Goal: Task Accomplishment & Management: Use online tool/utility

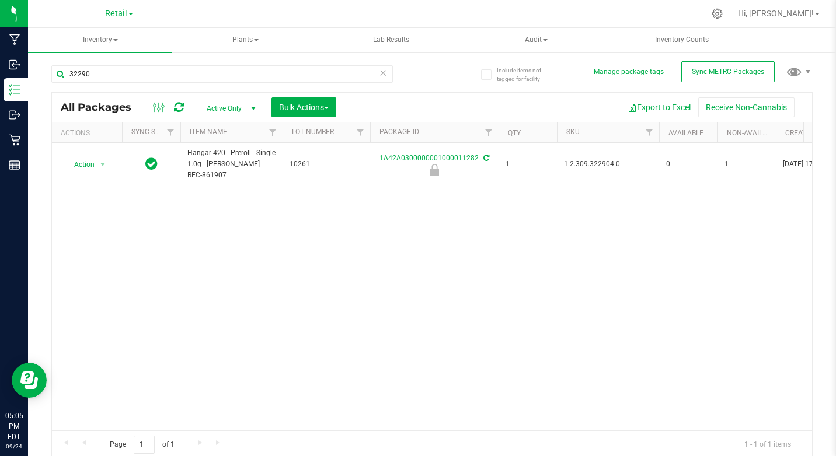
type input "32290"
click at [106, 12] on span "Retail" at bounding box center [116, 14] width 22 height 11
click at [85, 41] on link "Cultivation" at bounding box center [119, 41] width 170 height 16
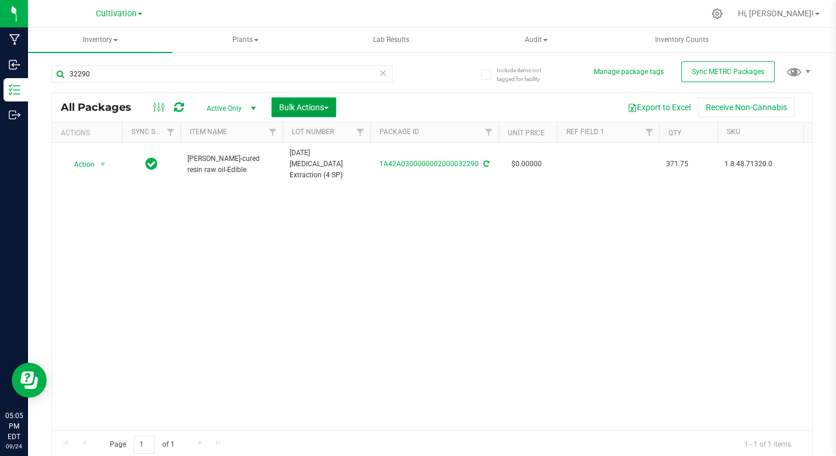
click at [296, 110] on span "Bulk Actions" at bounding box center [304, 107] width 50 height 9
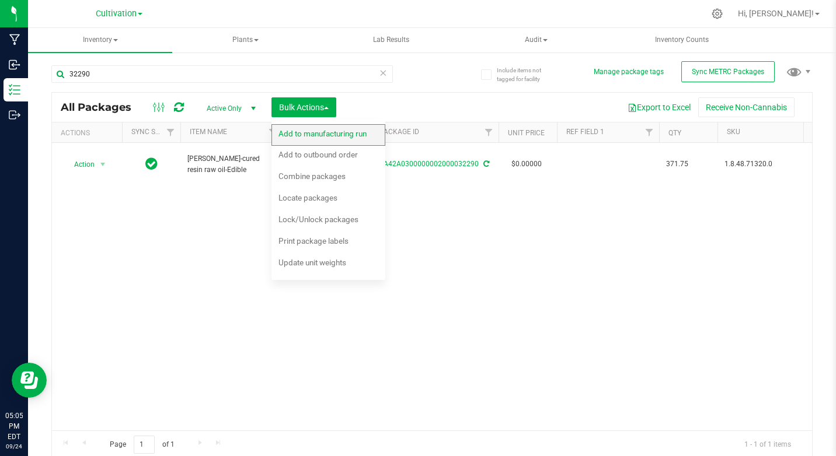
click at [308, 137] on span "Add to manufacturing run" at bounding box center [322, 133] width 88 height 9
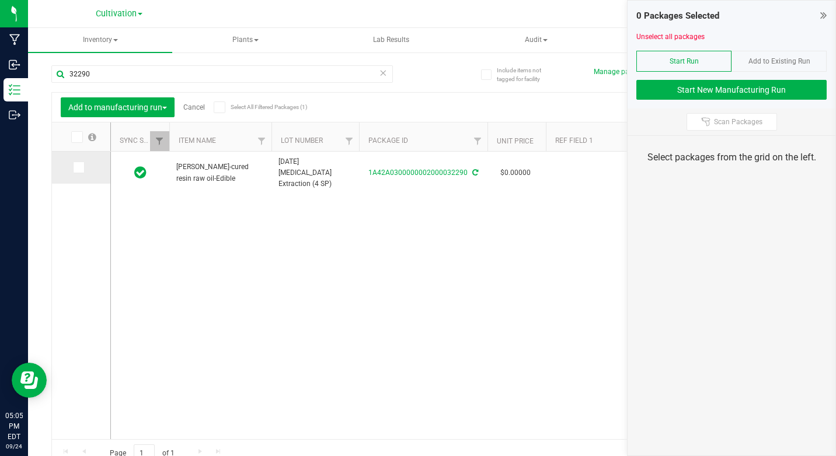
click at [82, 169] on span at bounding box center [79, 168] width 12 height 12
click at [0, 0] on input "checkbox" at bounding box center [0, 0] width 0 height 0
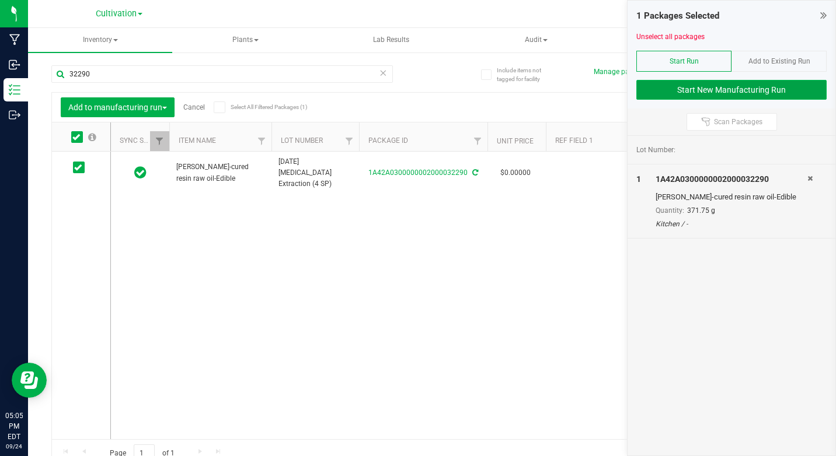
click at [742, 92] on button "Start New Manufacturing Run" at bounding box center [731, 90] width 190 height 20
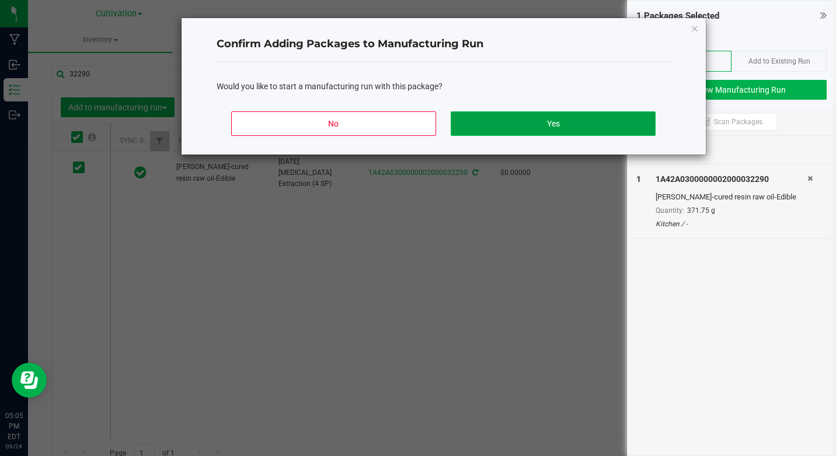
click at [622, 121] on button "Yes" at bounding box center [552, 123] width 204 height 25
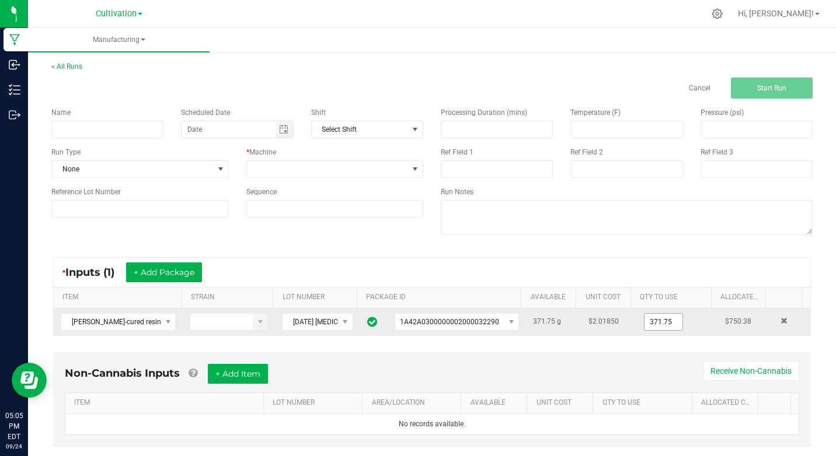
click at [644, 324] on input "371.75" at bounding box center [663, 322] width 38 height 16
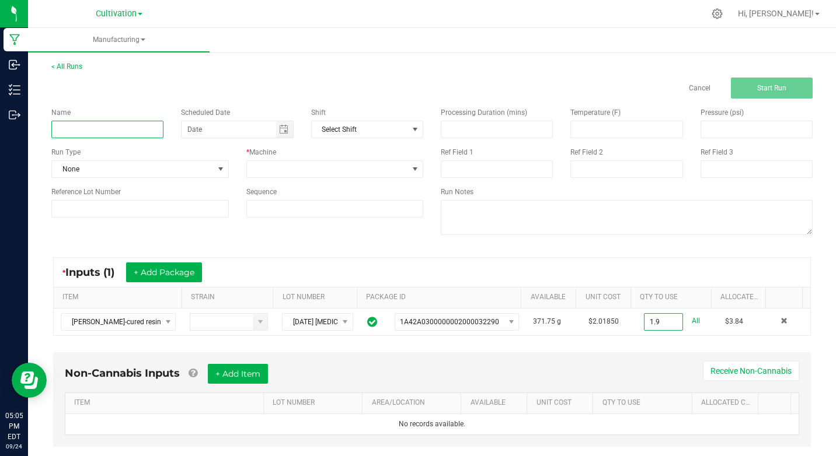
type input "1.9000 g"
click at [89, 125] on input at bounding box center [107, 130] width 112 height 18
click at [285, 129] on span "Toggle calendar" at bounding box center [283, 129] width 9 height 9
type input "Ki [DATE] 10mg Apple Cider Donuts 3pk"
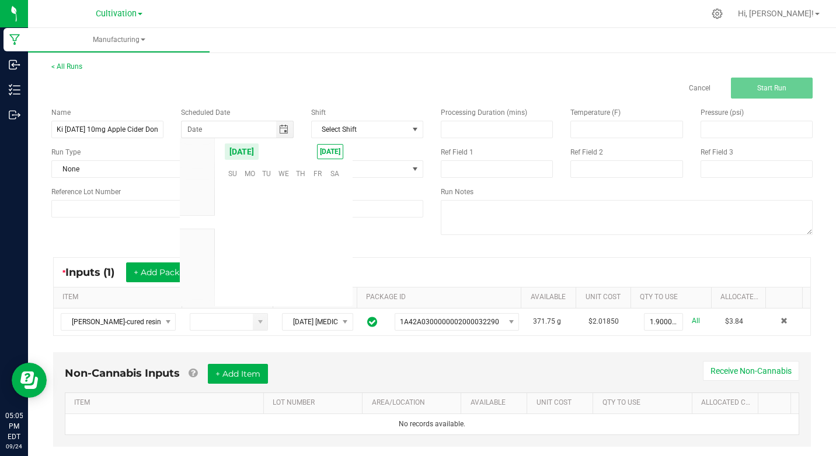
scroll to position [189245, 0]
click at [280, 244] on span "24" at bounding box center [283, 245] width 17 height 18
type input "[DATE]"
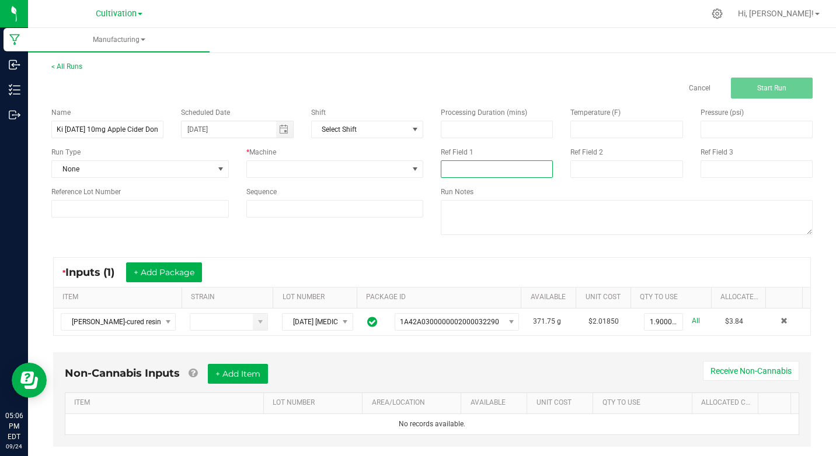
click at [441, 172] on input at bounding box center [497, 169] width 112 height 18
type input "[MEDICAL_DATA] Extraction"
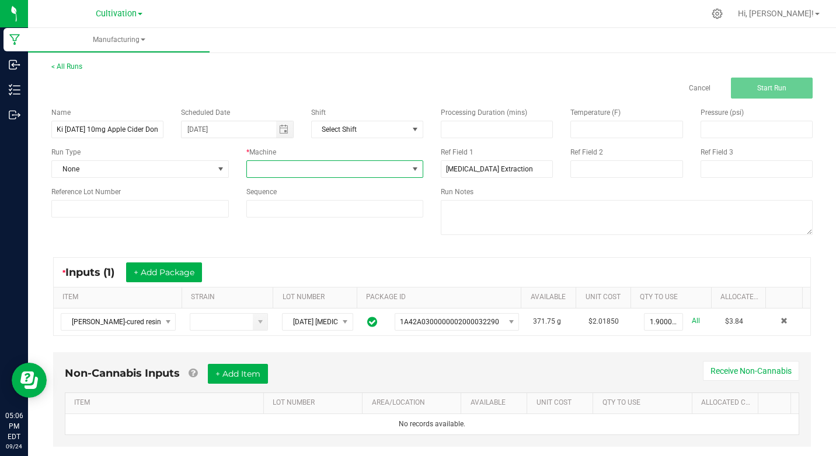
click at [410, 171] on span at bounding box center [414, 169] width 9 height 9
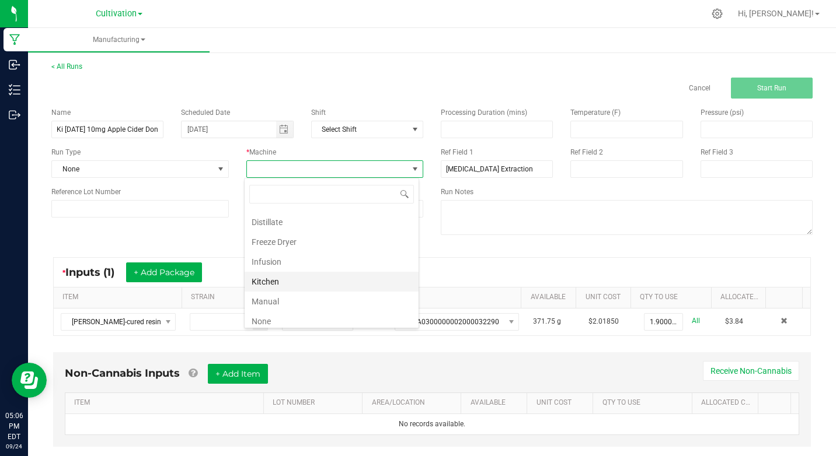
click at [266, 281] on li "Kitchen" at bounding box center [331, 282] width 174 height 20
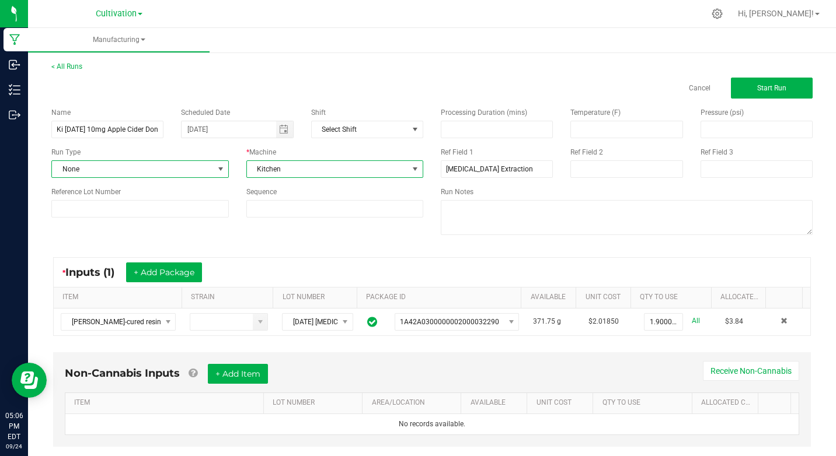
click at [221, 167] on span at bounding box center [220, 169] width 9 height 9
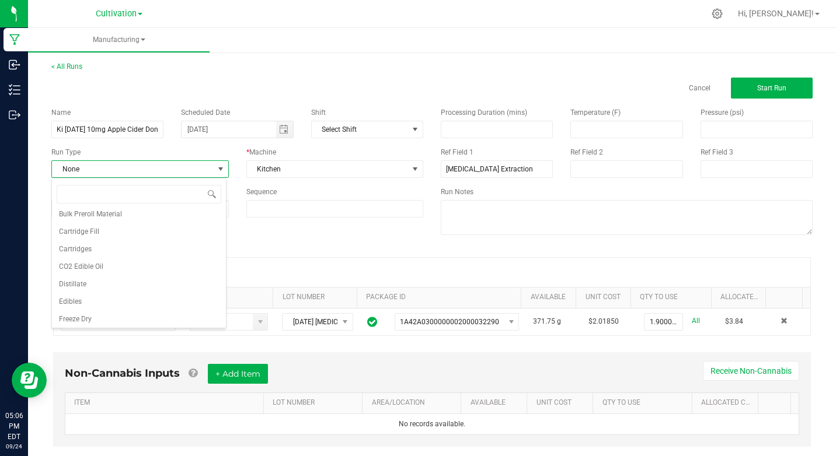
scroll to position [70, 0]
click at [71, 288] on span "Edibles" at bounding box center [70, 288] width 23 height 12
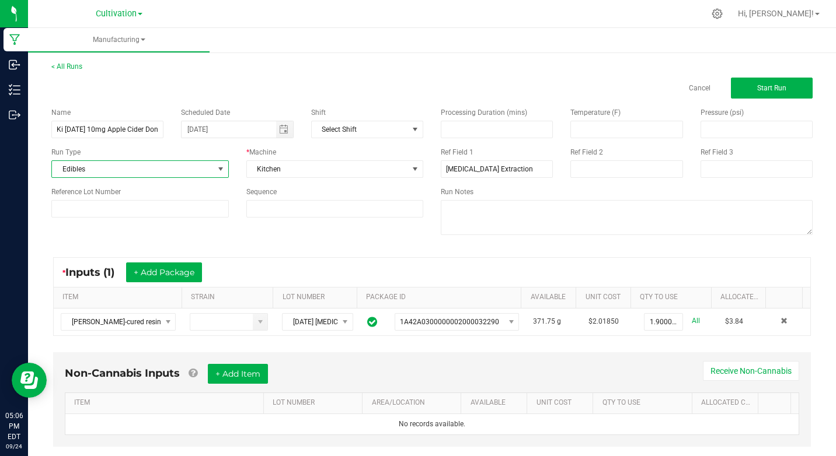
click at [172, 234] on div "Name Ki [DATE] 10mg Apple Cider Donuts 3pk Scheduled Date [DATE] Shift Select S…" at bounding box center [432, 173] width 778 height 148
click at [764, 82] on button "Start Run" at bounding box center [772, 88] width 82 height 21
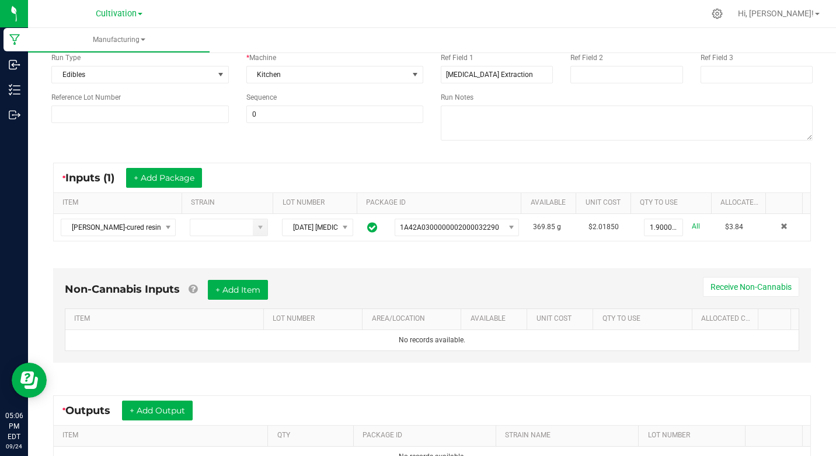
scroll to position [172, 0]
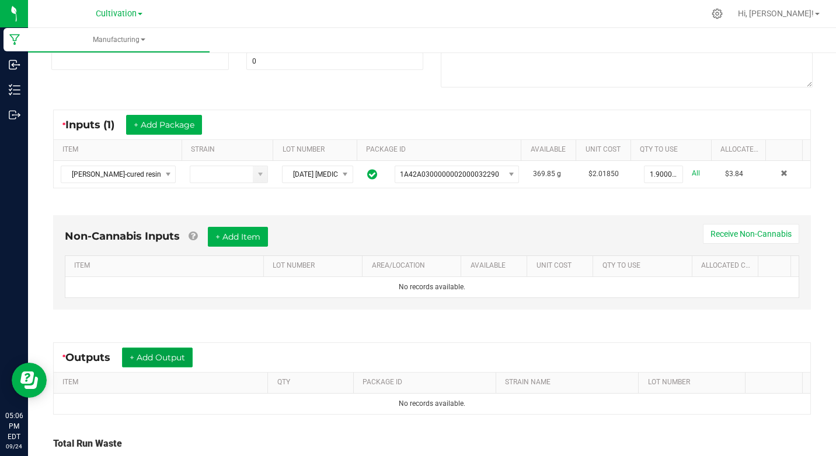
click at [150, 363] on button "+ Add Output" at bounding box center [157, 358] width 71 height 20
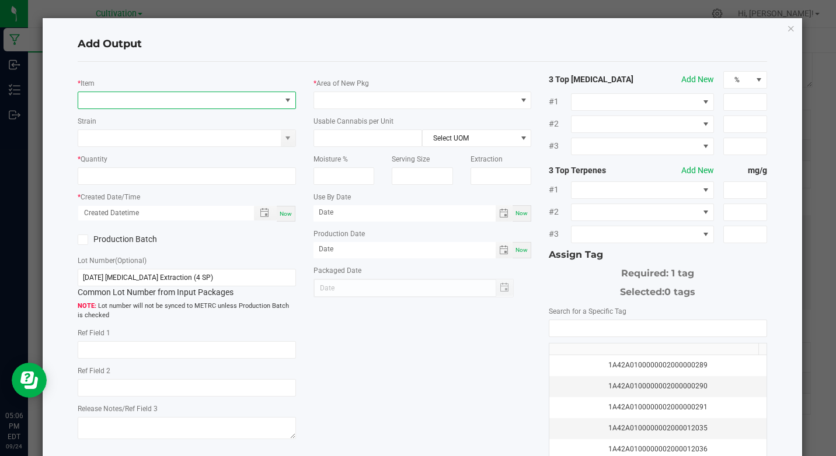
click at [90, 96] on span "NO DATA FOUND" at bounding box center [179, 100] width 202 height 16
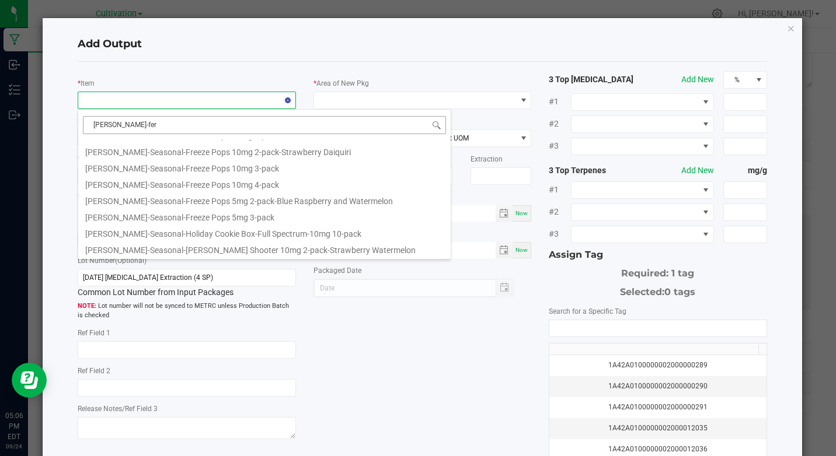
scroll to position [0, 0]
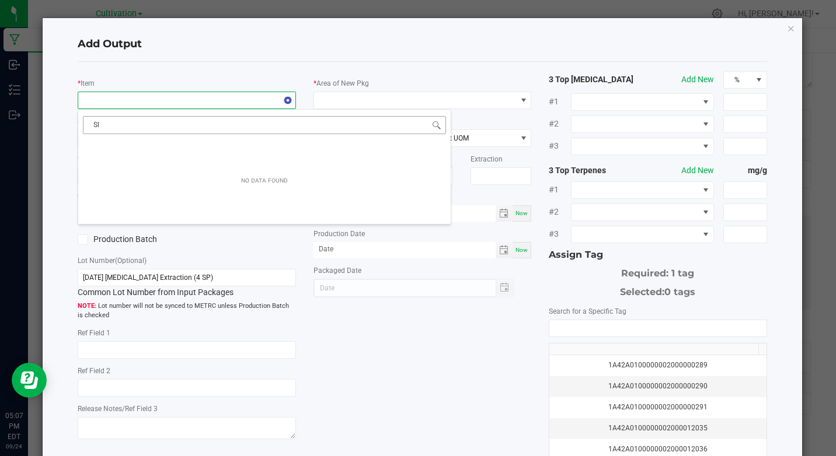
type input "S"
type input "apple cider"
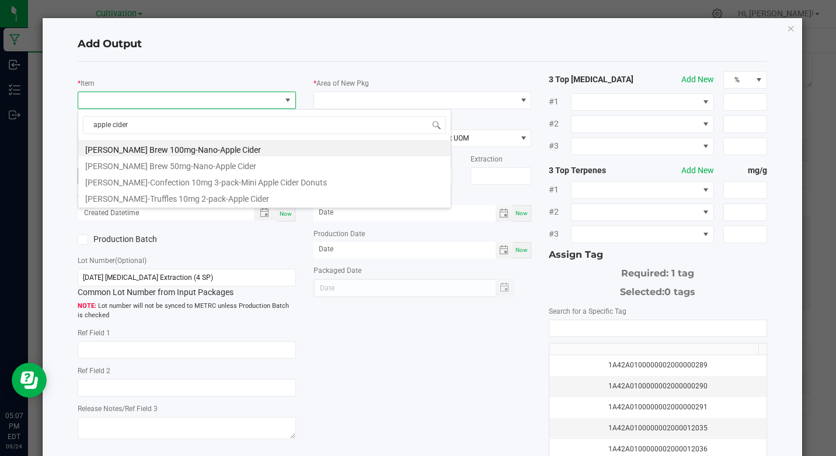
click at [225, 185] on li "[PERSON_NAME]-Confection 10mg 3-pack-Mini Apple Cider Donuts" at bounding box center [264, 181] width 372 height 16
type input "0 ea"
type input "1"
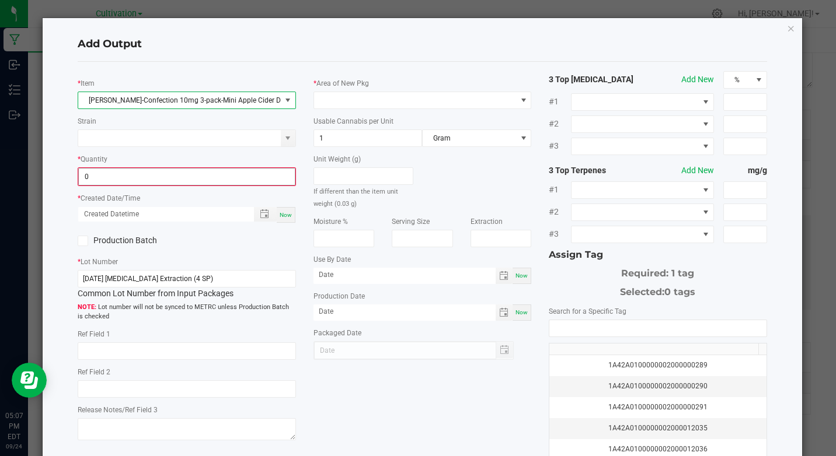
click at [130, 169] on input "0" at bounding box center [186, 177] width 215 height 16
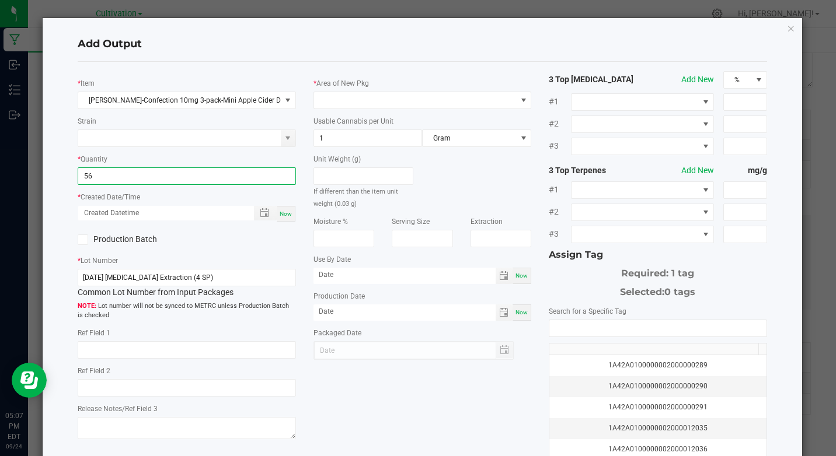
type input "56 ea"
click at [285, 212] on span "Now" at bounding box center [286, 214] width 12 height 6
type input "[DATE] 5:07 PM"
type input "[DATE]"
click at [82, 240] on icon at bounding box center [83, 240] width 8 height 0
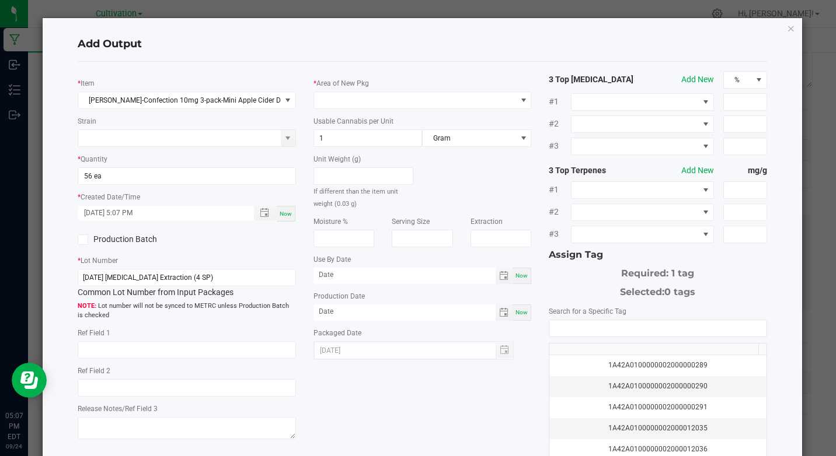
click at [0, 0] on input "Production Batch" at bounding box center [0, 0] width 0 height 0
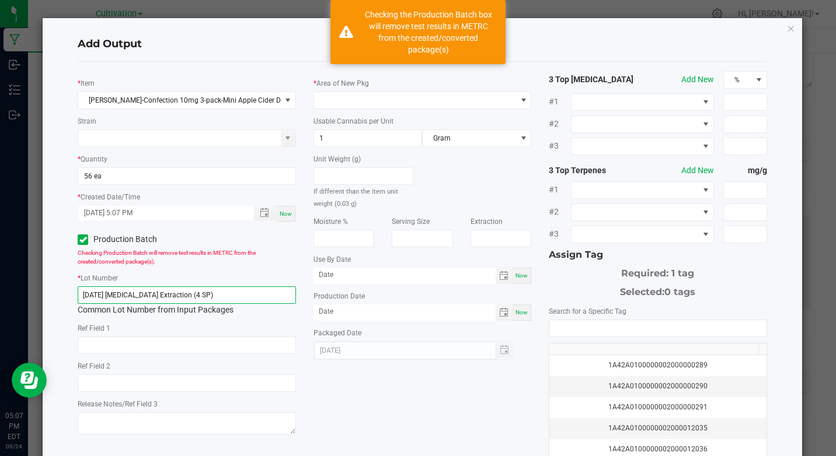
drag, startPoint x: 79, startPoint y: 294, endPoint x: 214, endPoint y: 310, distance: 135.7
click at [214, 310] on div "[DATE] [MEDICAL_DATA] Extraction (4 SP) Common Lot Number from Input Packages" at bounding box center [187, 302] width 218 height 30
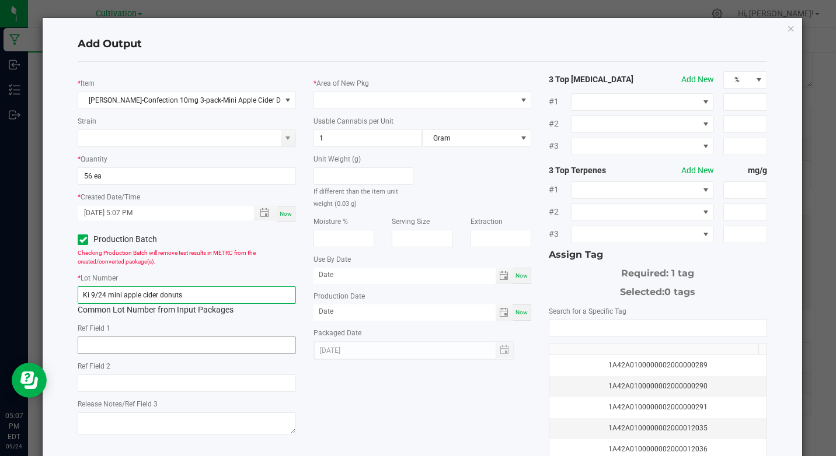
type input "Ki 9/24 mini apple cider donuts"
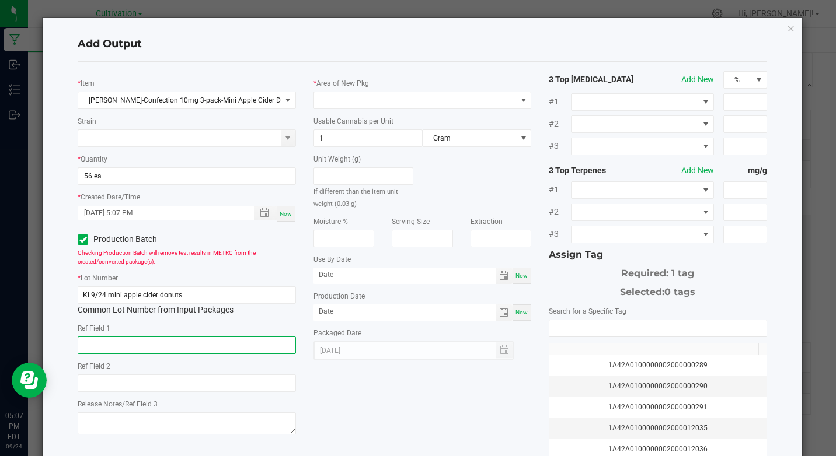
click at [180, 352] on input "text" at bounding box center [187, 346] width 218 height 18
type input "[MEDICAL_DATA] Extraction"
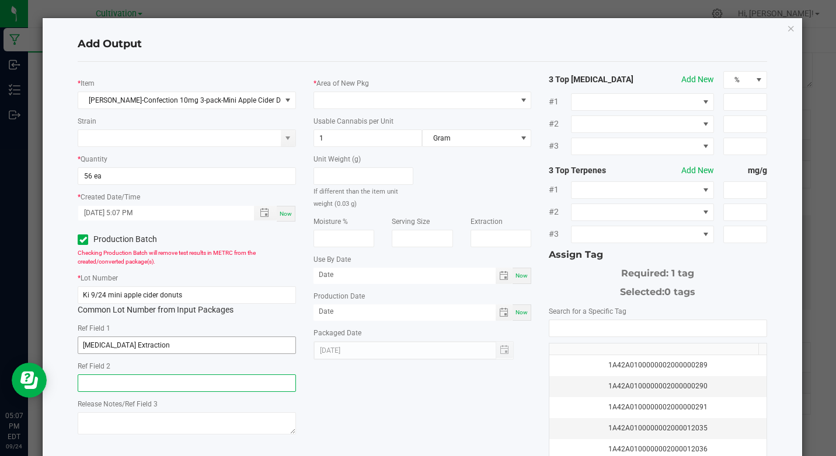
type input "[MEDICAL_DATA] Extraction"
type input "month/day/year"
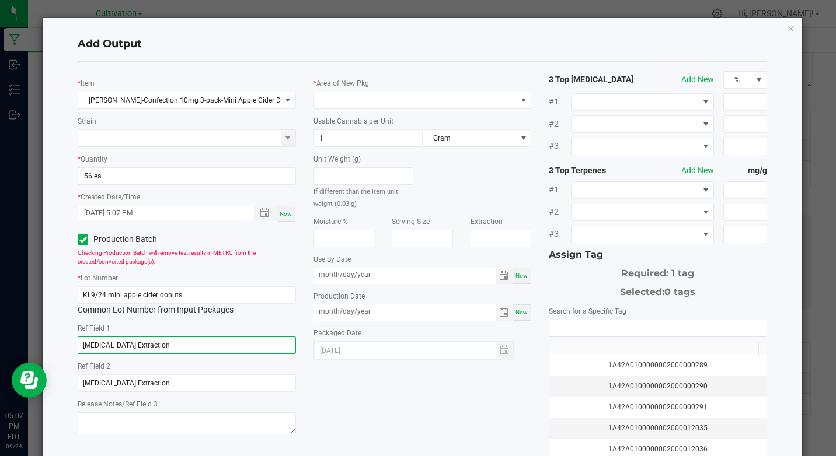
type input "month/day/year"
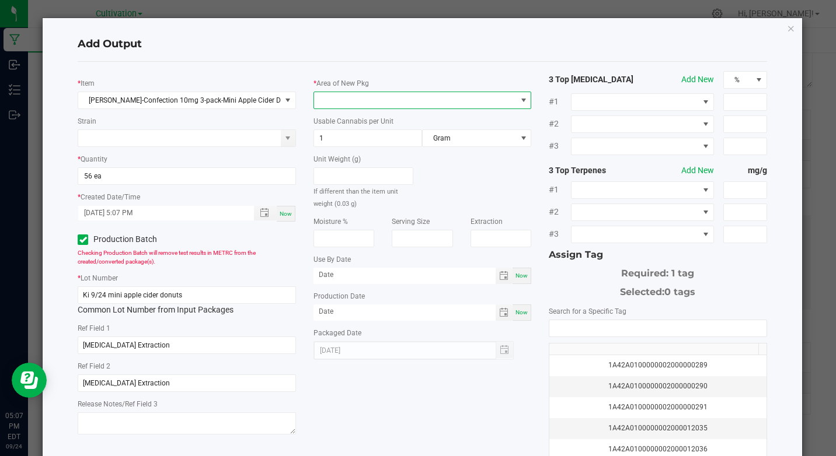
click at [519, 101] on span at bounding box center [523, 100] width 9 height 9
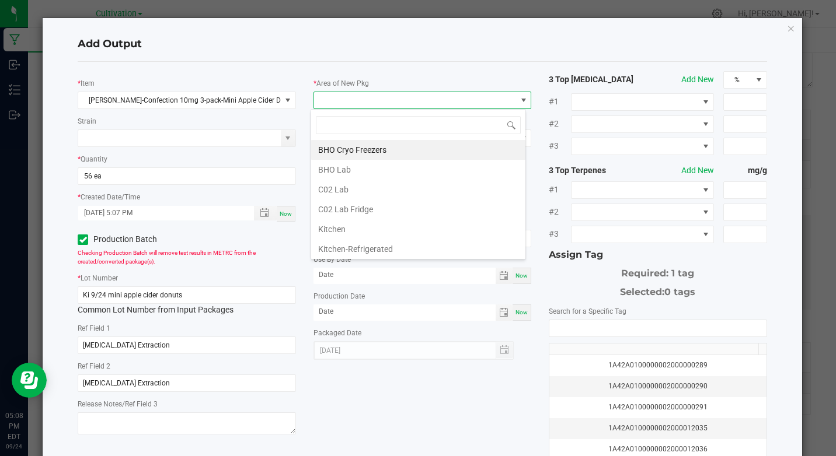
scroll to position [23, 0]
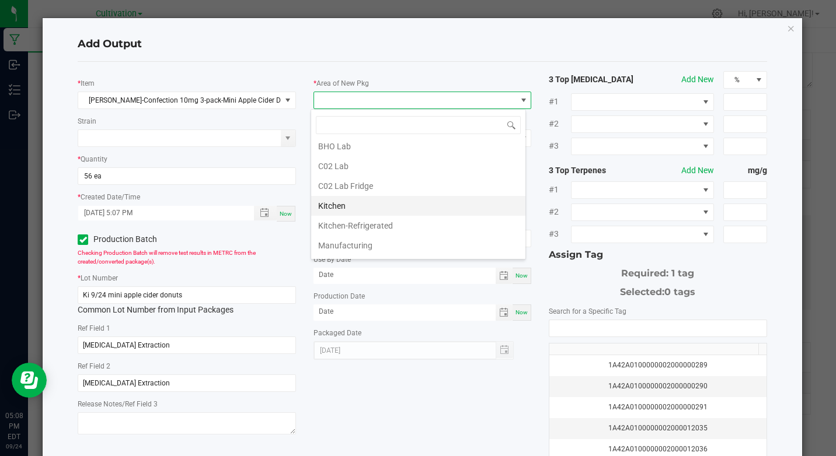
click at [341, 201] on li "Kitchen" at bounding box center [418, 206] width 214 height 20
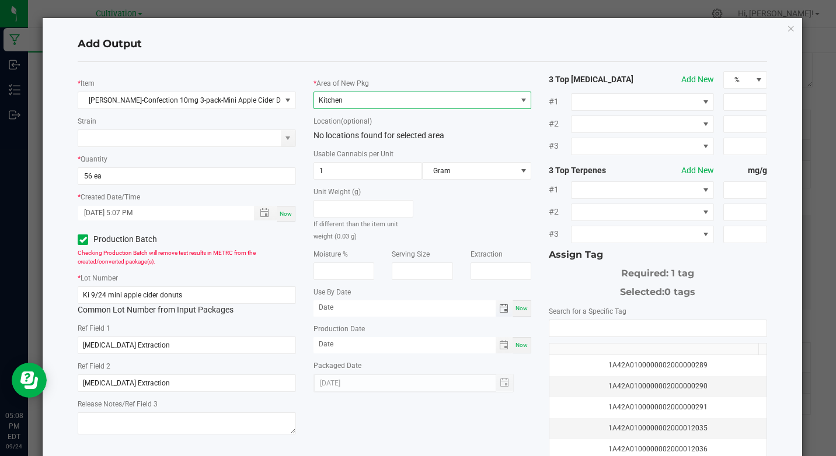
click at [499, 311] on span "Toggle calendar" at bounding box center [503, 308] width 9 height 9
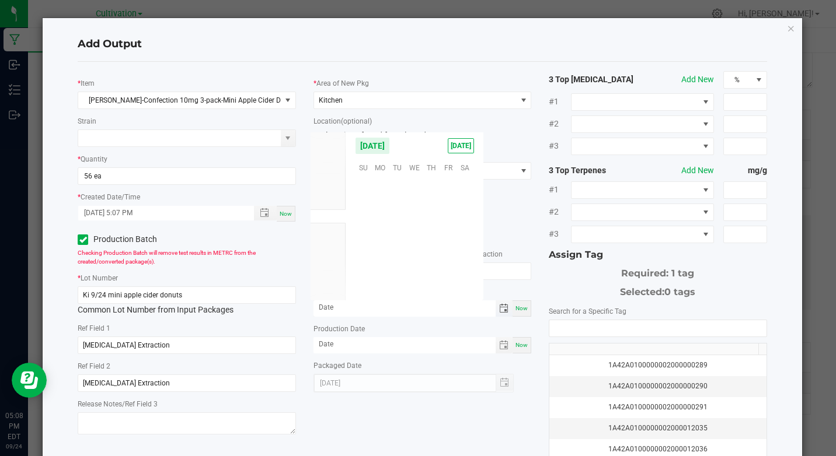
scroll to position [189245, 0]
click at [332, 232] on span "Oct" at bounding box center [328, 230] width 11 height 8
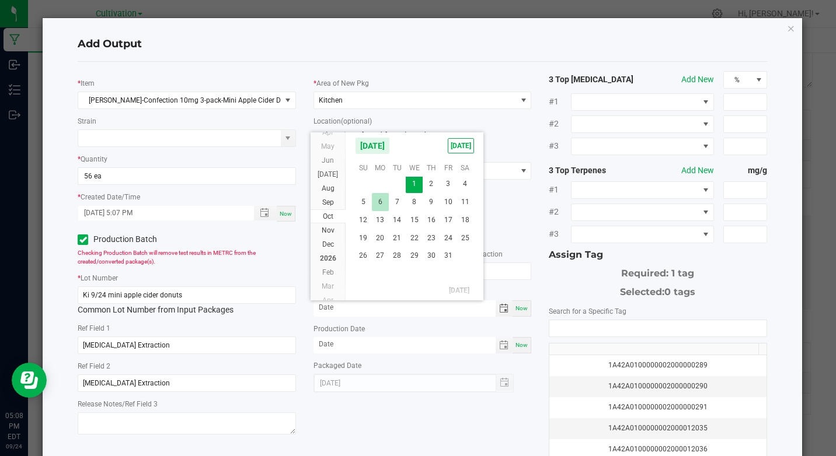
click at [379, 205] on span "6" at bounding box center [380, 202] width 17 height 18
type input "[DATE]"
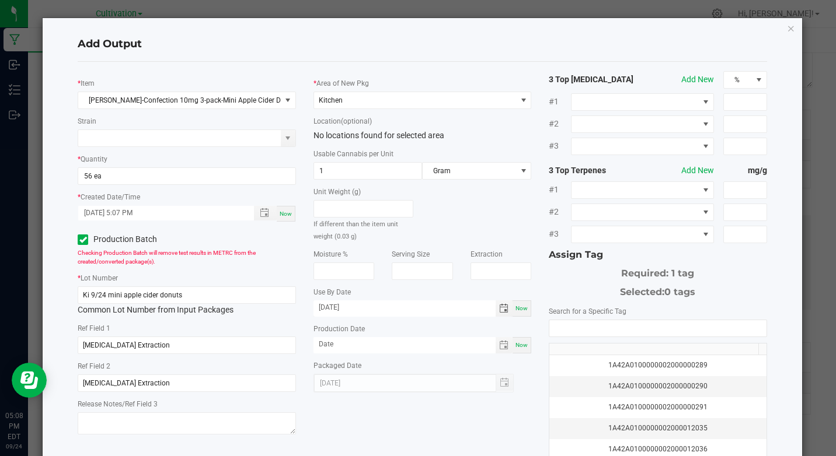
click at [516, 345] on span "Now" at bounding box center [521, 345] width 12 height 6
type input "[DATE]"
click at [559, 327] on input "NO DATA FOUND" at bounding box center [657, 328] width 216 height 16
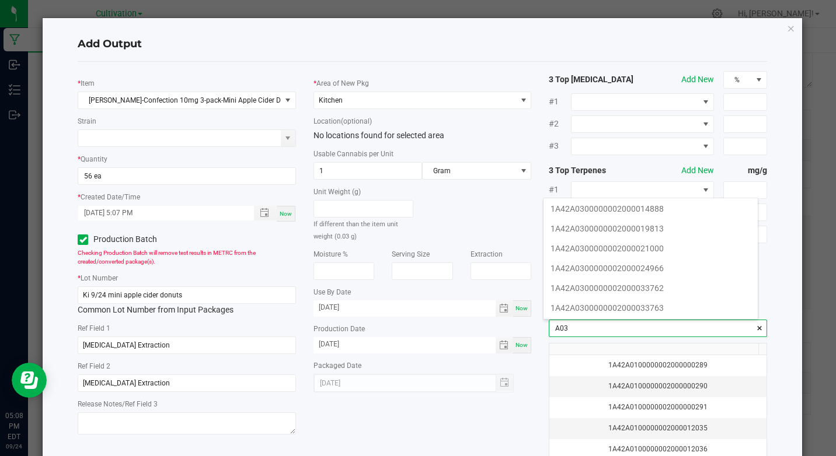
scroll to position [163, 0]
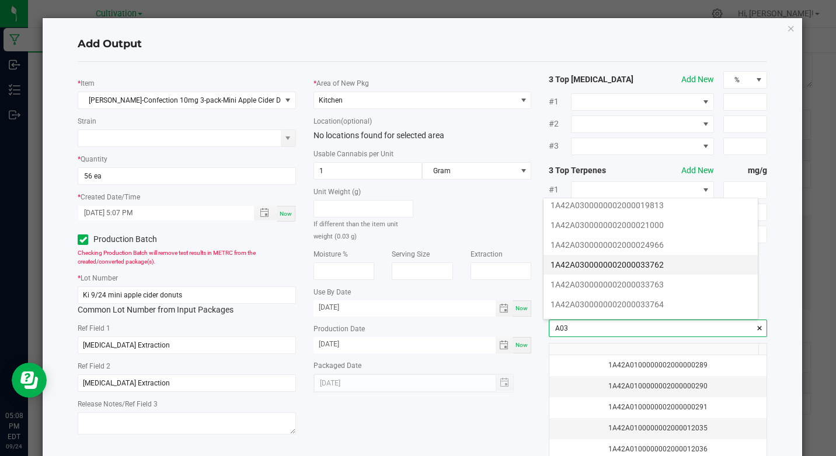
click at [629, 267] on li "1A42A0300000002000033762" at bounding box center [650, 265] width 214 height 20
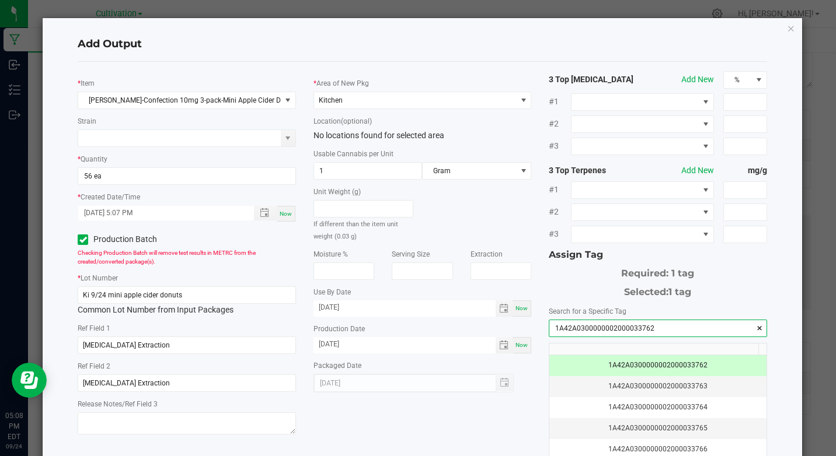
type input "1A42A0300000002000033762"
click at [519, 438] on div "* [PERSON_NAME]-Confection 10mg 3-pack-Mini Apple Cider Donuts Strain * Quantit…" at bounding box center [422, 280] width 706 height 418
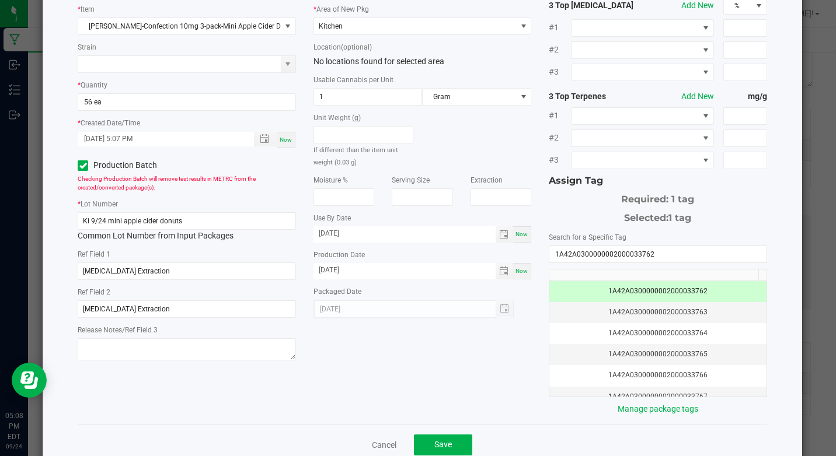
scroll to position [93, 0]
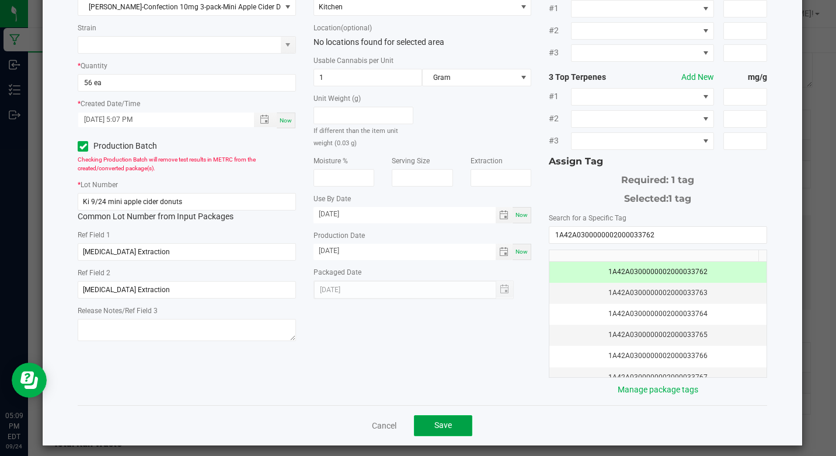
click at [434, 421] on span "Save" at bounding box center [443, 425] width 18 height 9
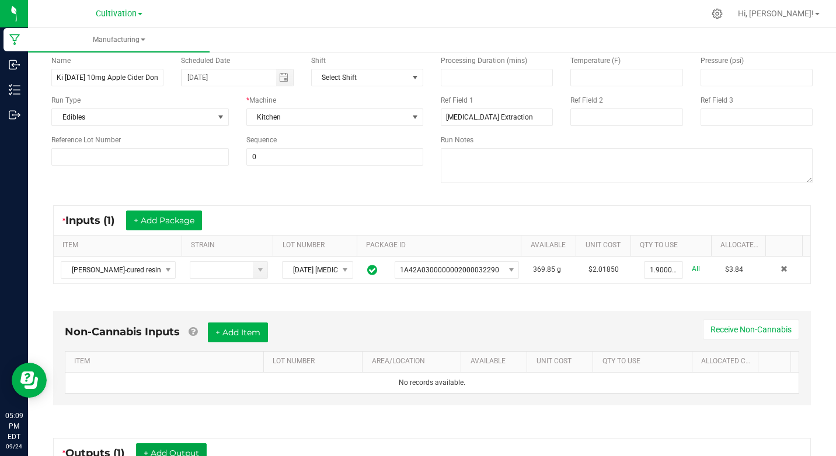
scroll to position [0, 0]
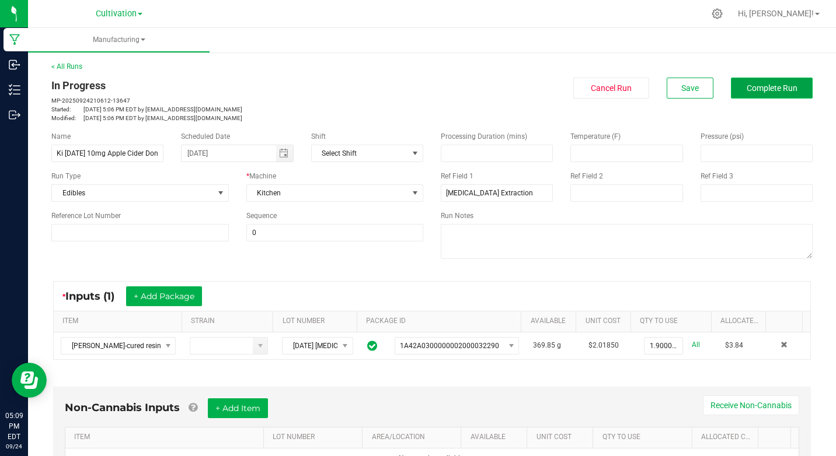
click at [746, 90] on span "Complete Run" at bounding box center [771, 87] width 51 height 9
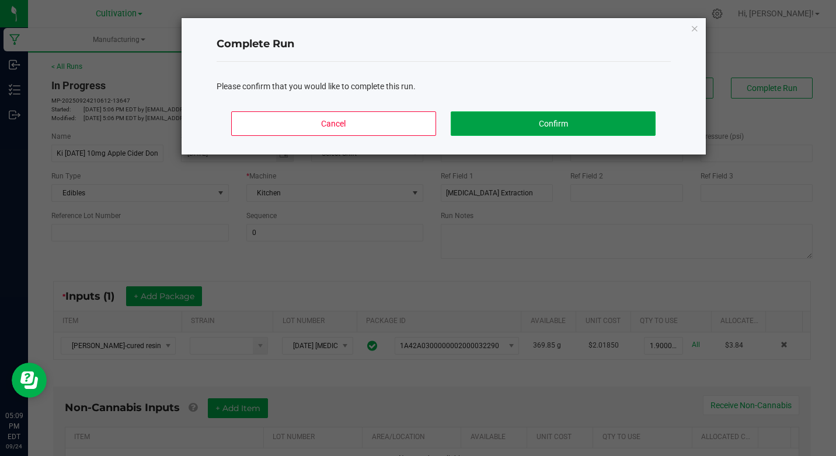
click at [610, 114] on button "Confirm" at bounding box center [552, 123] width 204 height 25
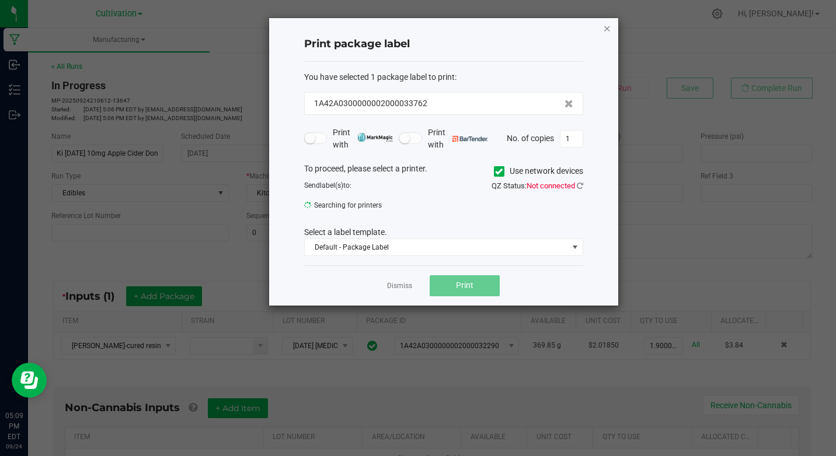
click at [609, 26] on icon "button" at bounding box center [607, 28] width 8 height 14
